Goal: Task Accomplishment & Management: Manage account settings

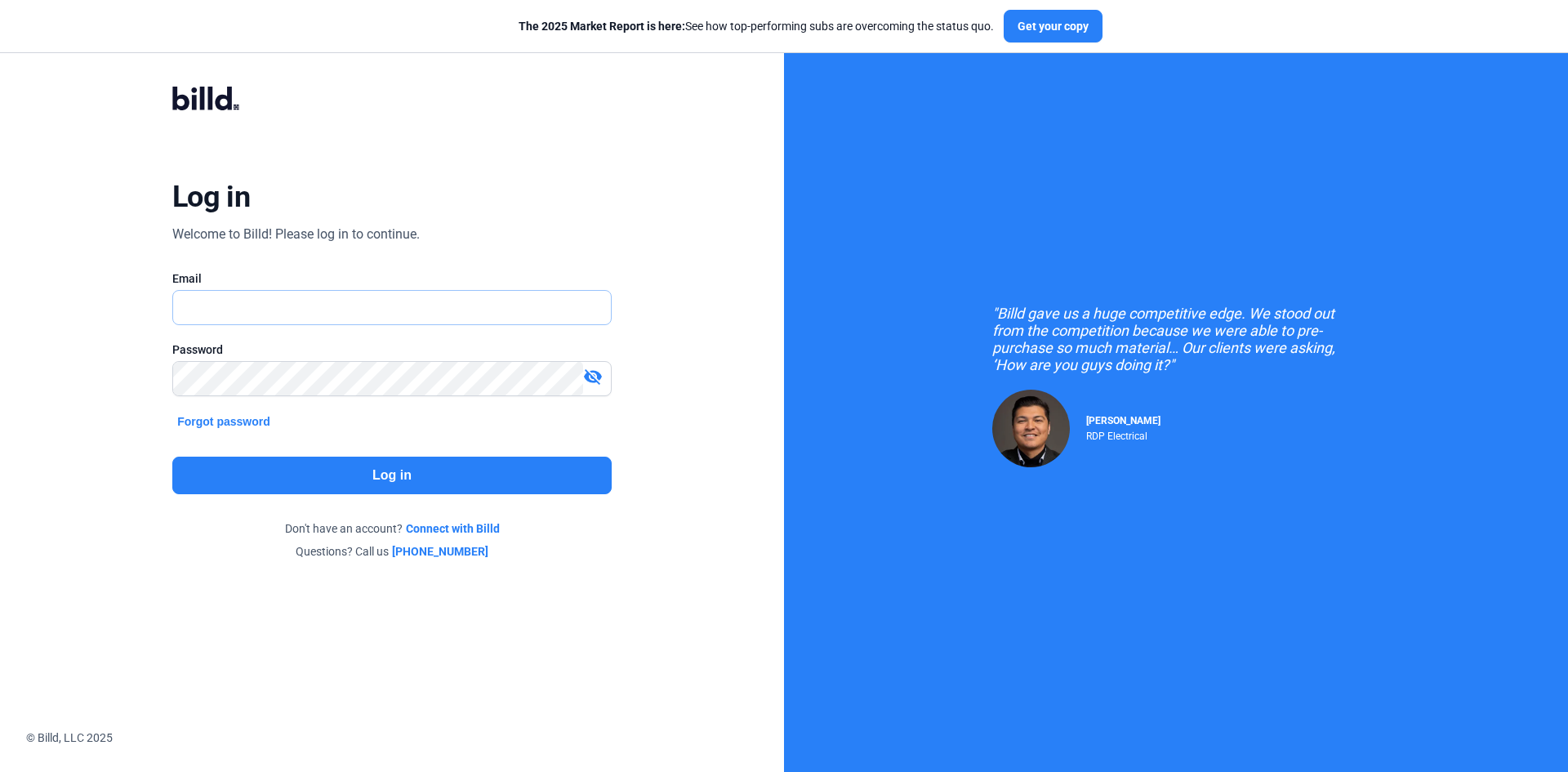
type input "[EMAIL_ADDRESS][DOMAIN_NAME]"
click at [417, 474] on button "Log in" at bounding box center [391, 476] width 439 height 38
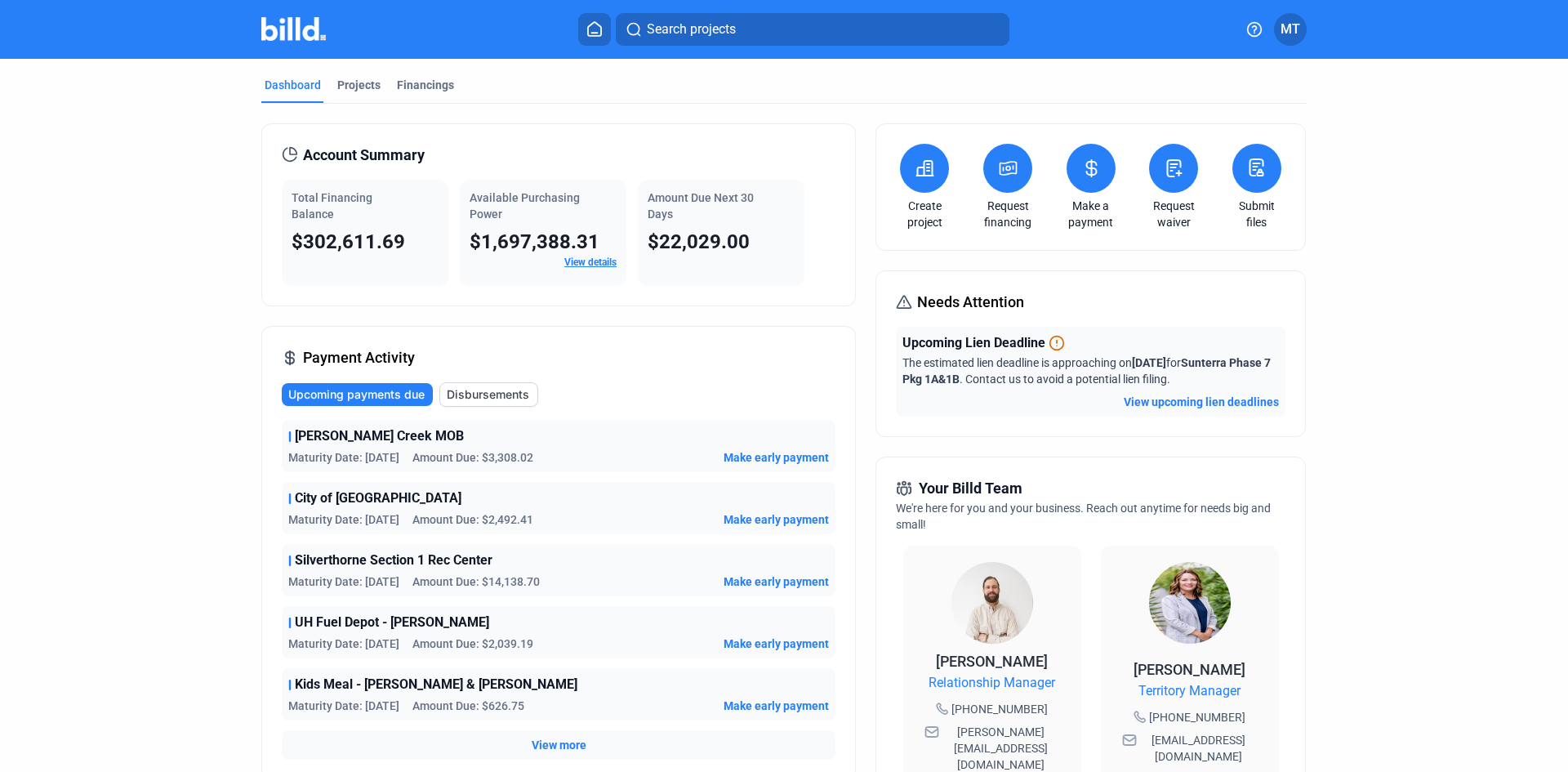
click at [1230, 399] on button "View upcoming lien deadlines" at bounding box center [1200, 402] width 155 height 16
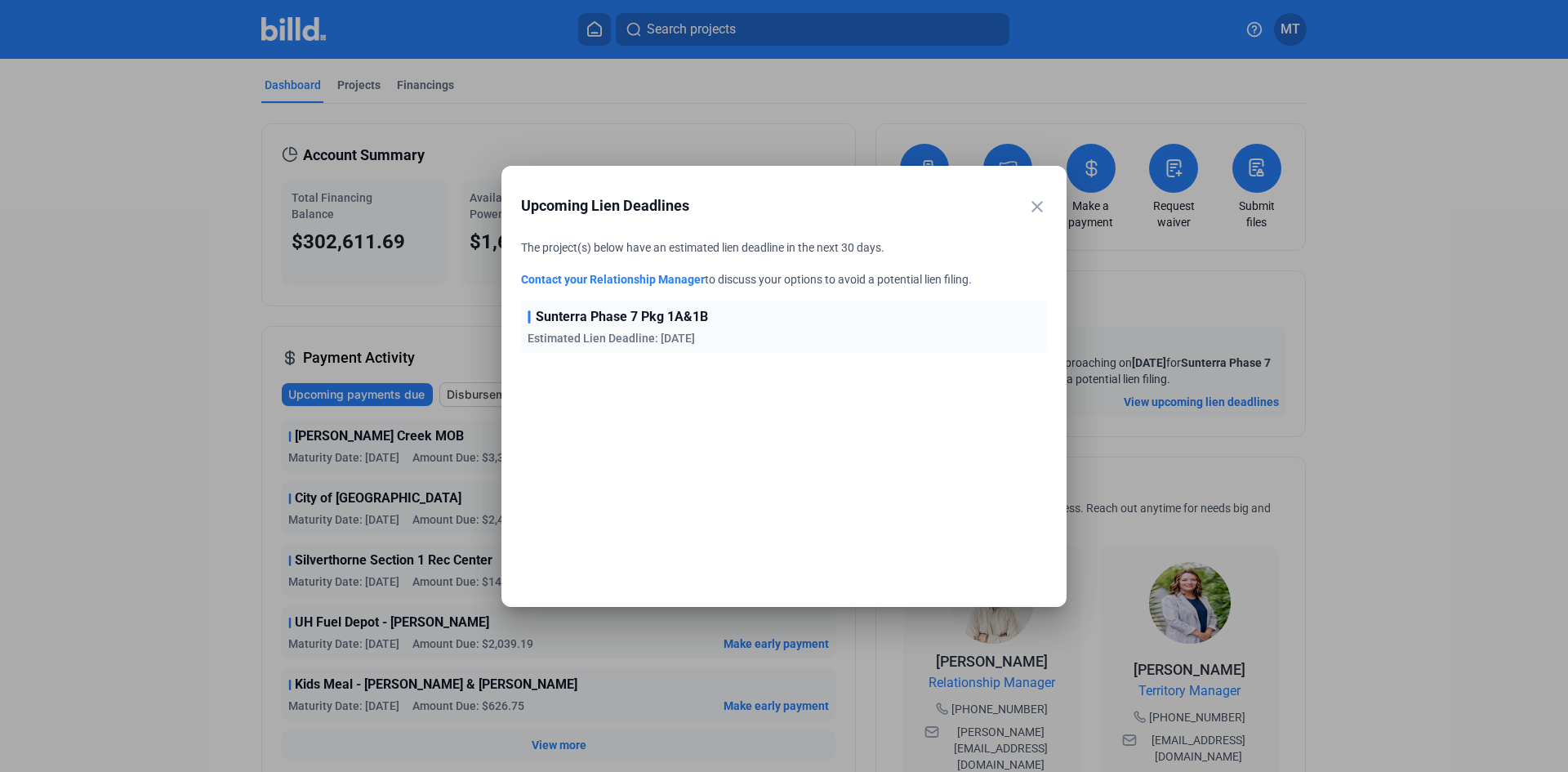
click at [1028, 203] on mat-icon "close" at bounding box center [1037, 206] width 20 height 20
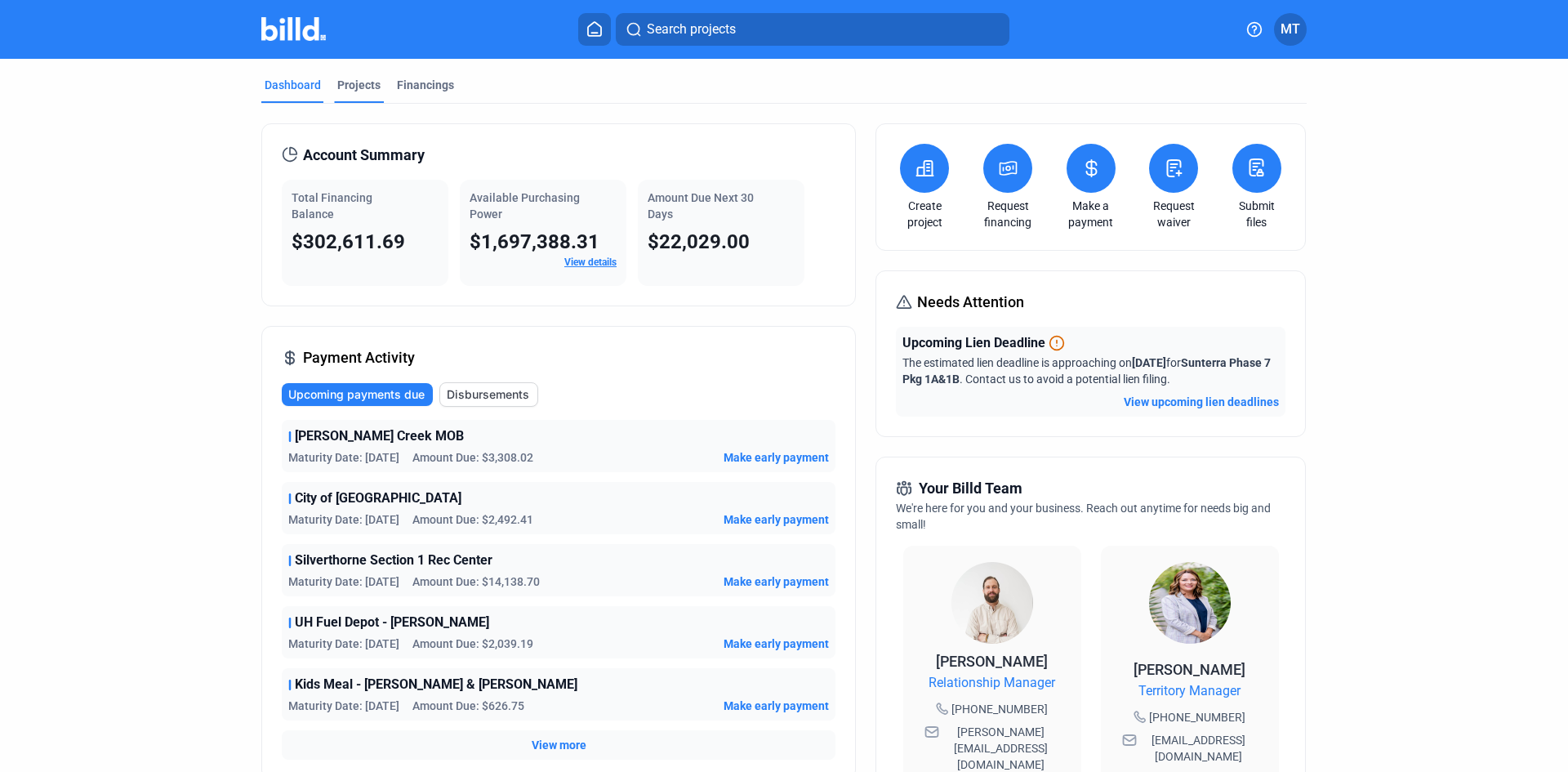
click at [349, 80] on div "Projects" at bounding box center [359, 85] width 43 height 16
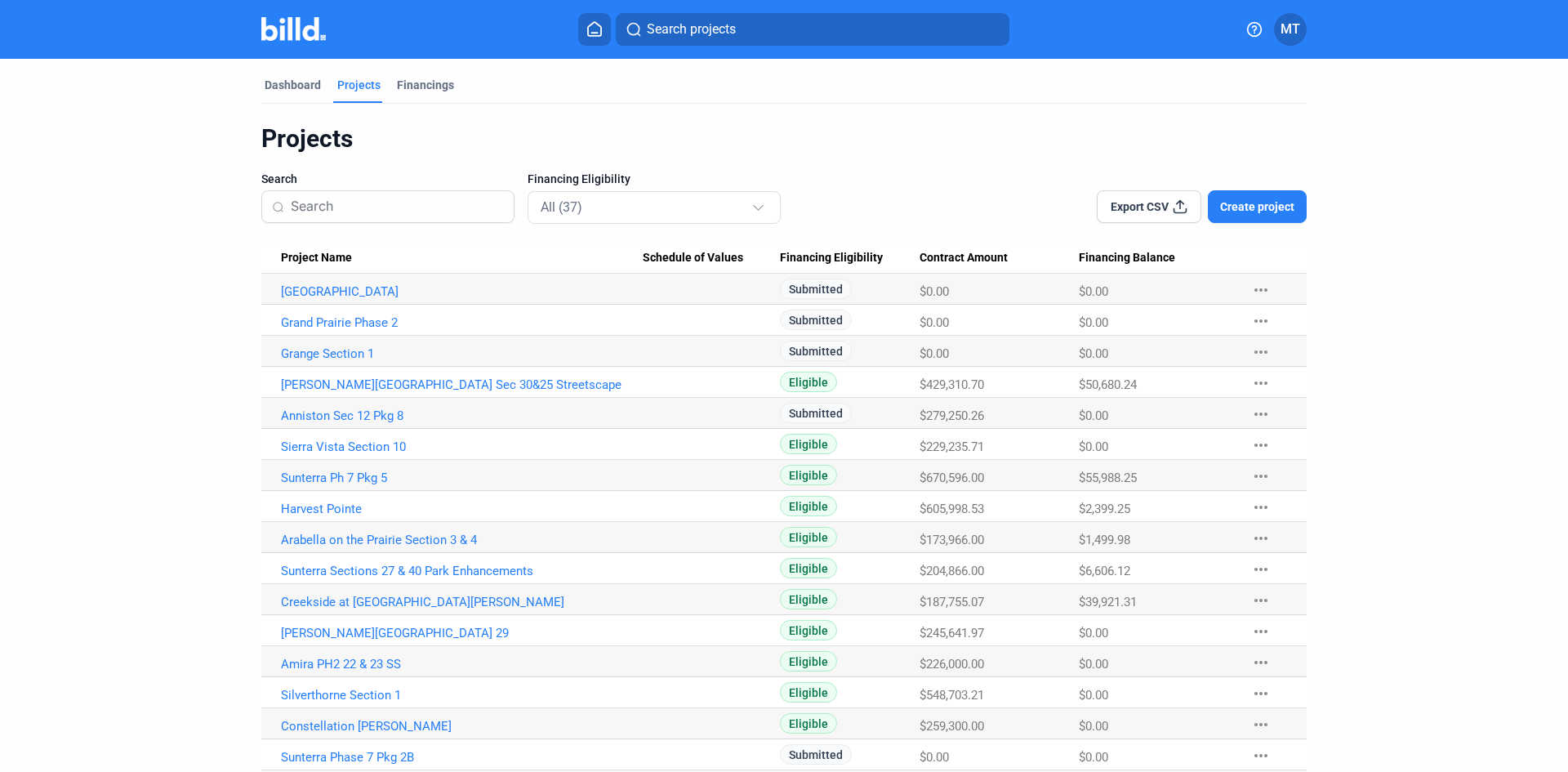
click at [286, 35] on img at bounding box center [293, 28] width 65 height 24
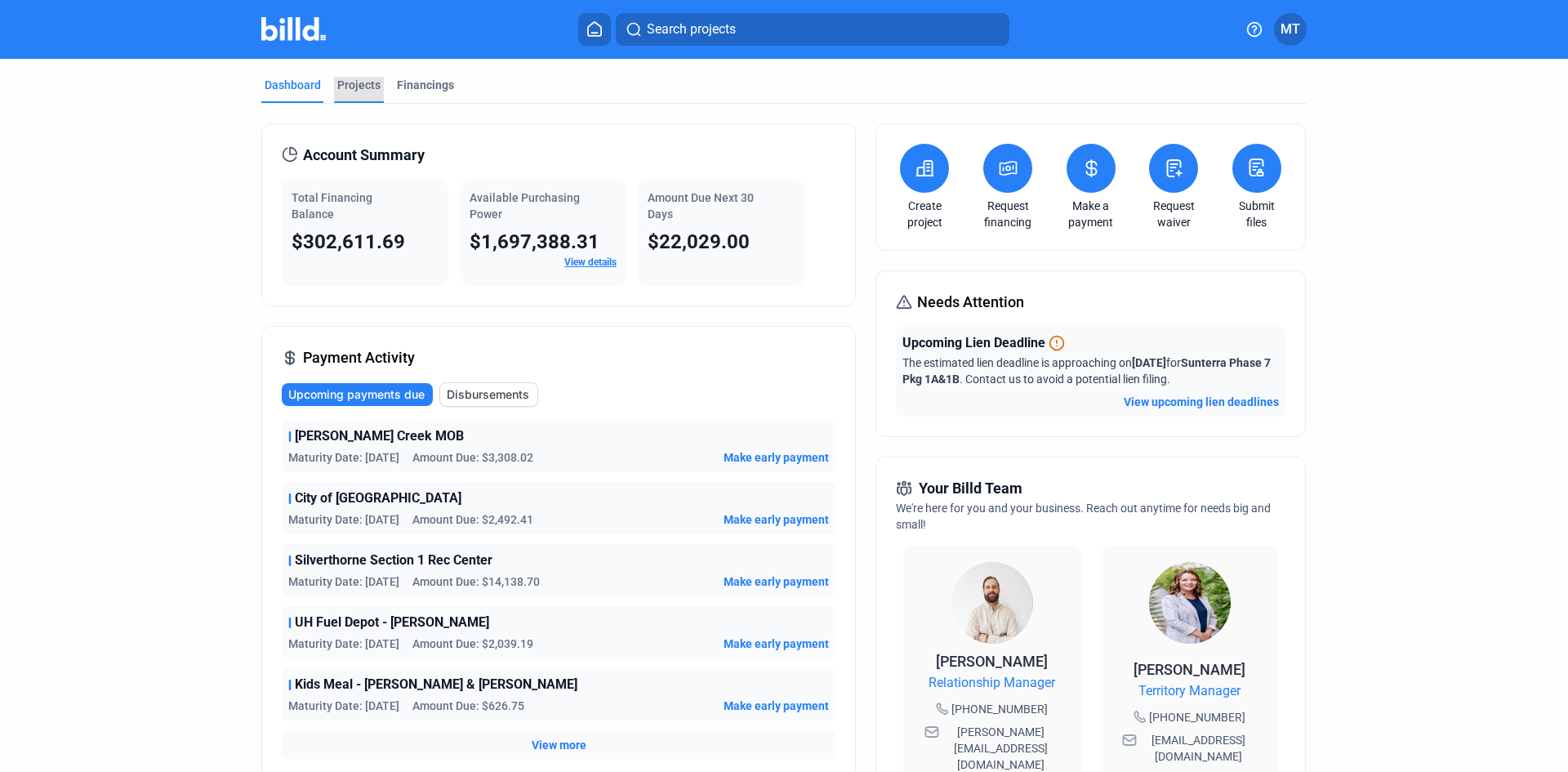
click at [337, 87] on div "Projects" at bounding box center [359, 85] width 43 height 16
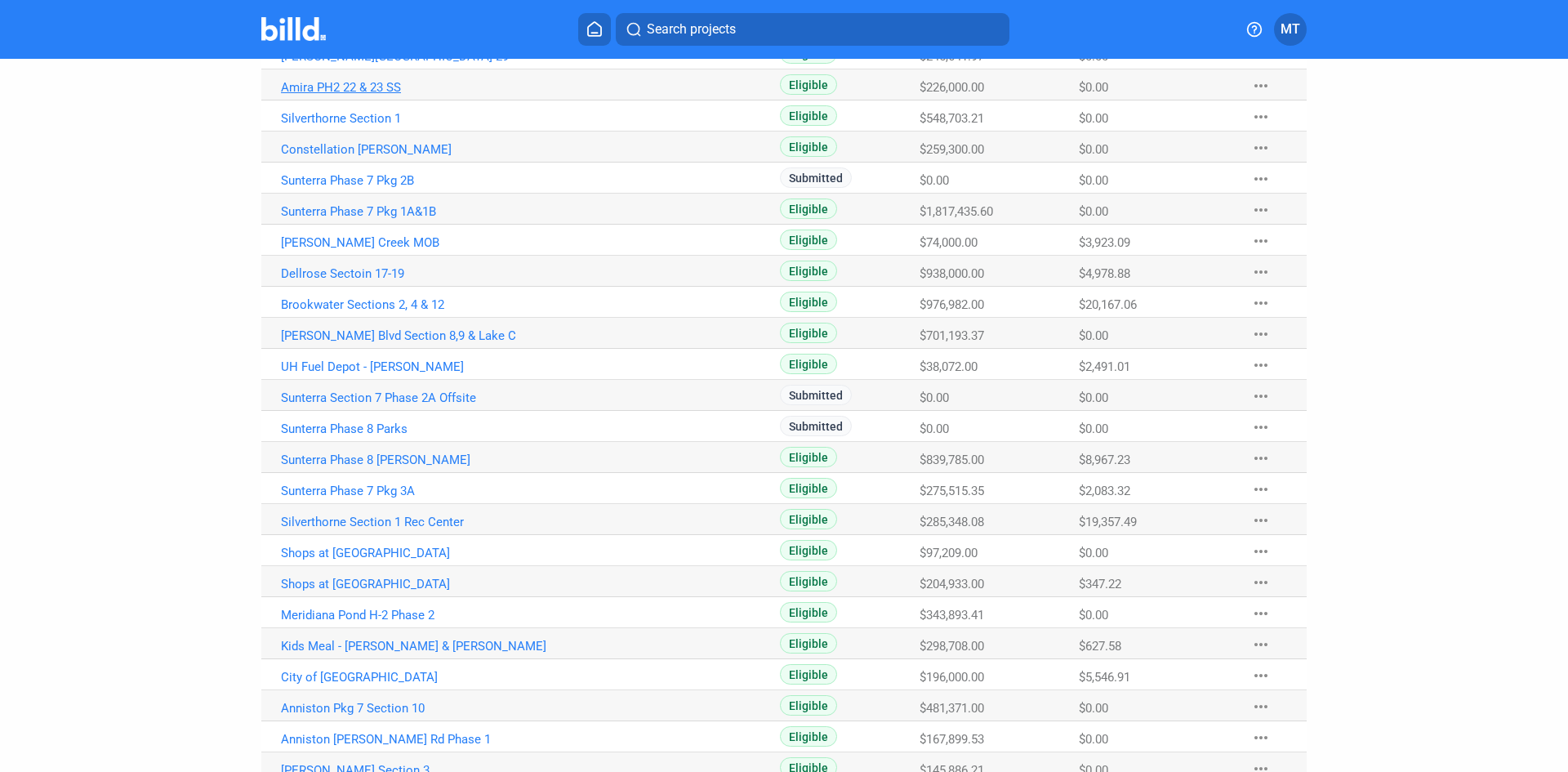
scroll to position [528, 0]
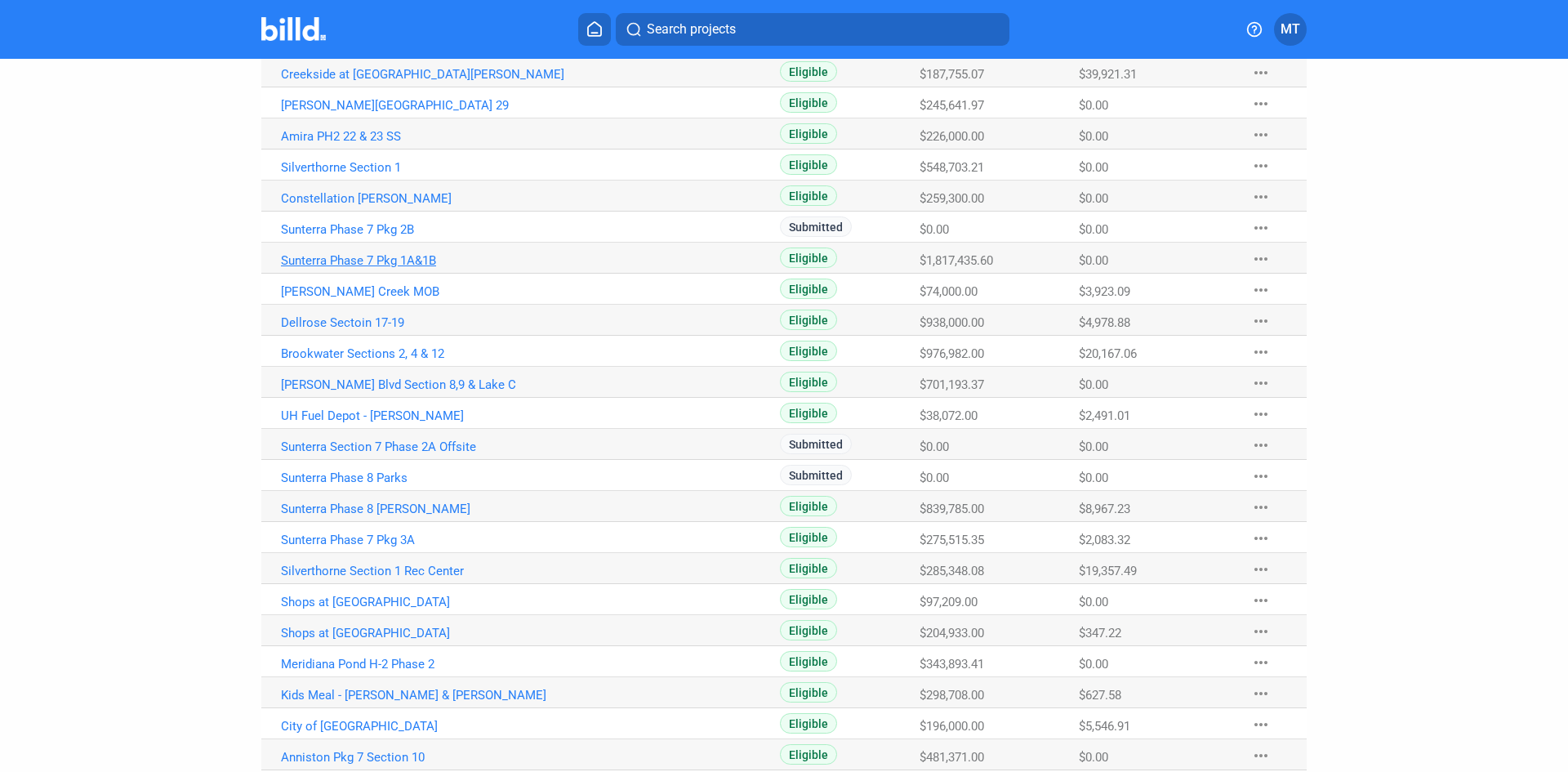
click at [388, 254] on link "Sunterra Phase 7 Pkg 1A&1B" at bounding box center [462, 260] width 362 height 15
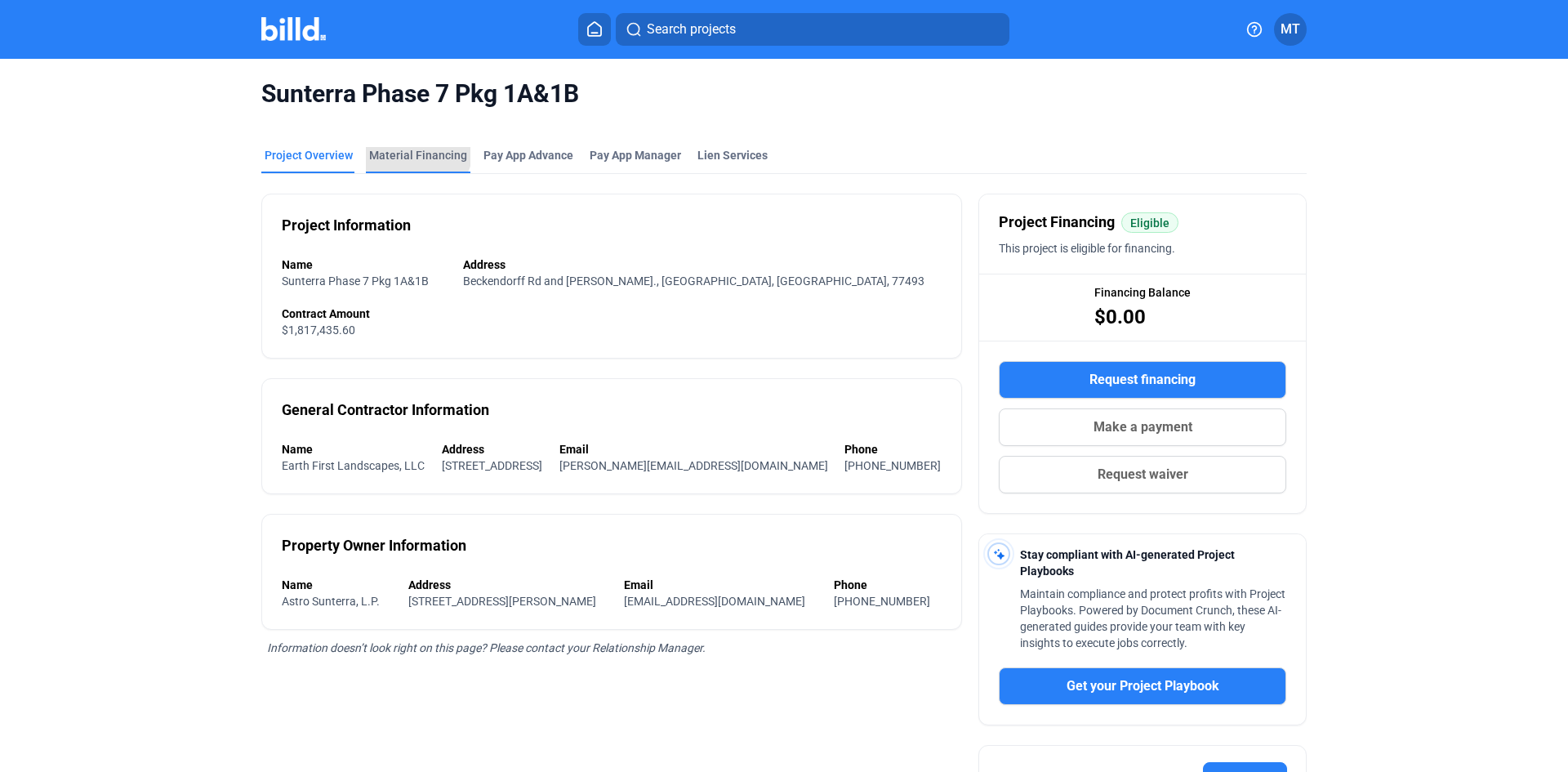
click at [409, 147] on div "Material Financing" at bounding box center [418, 154] width 98 height 16
